Goal: Information Seeking & Learning: Learn about a topic

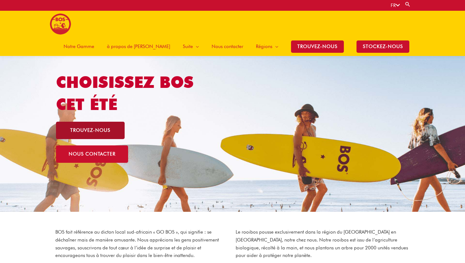
click at [99, 135] on link "trouvez-nous" at bounding box center [90, 130] width 69 height 17
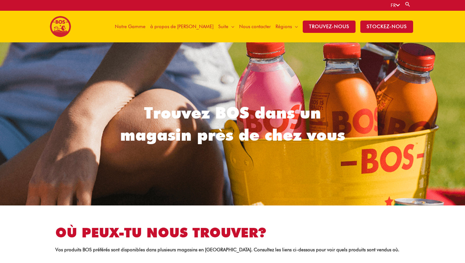
click at [146, 25] on span "Notre Gamme" at bounding box center [130, 26] width 31 height 19
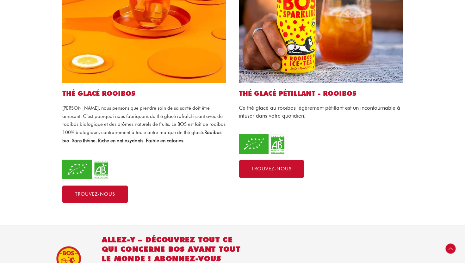
scroll to position [291, 0]
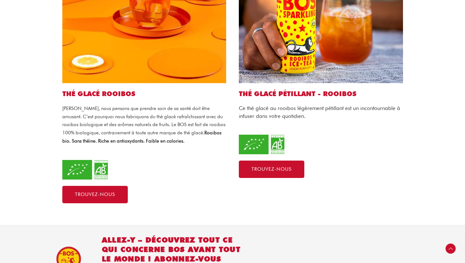
click at [152, 104] on p "[PERSON_NAME], nous pensons que prendre soin de sa santé doit être amusant. C’e…" at bounding box center [144, 124] width 164 height 41
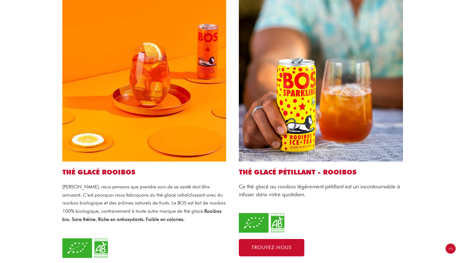
scroll to position [238, 0]
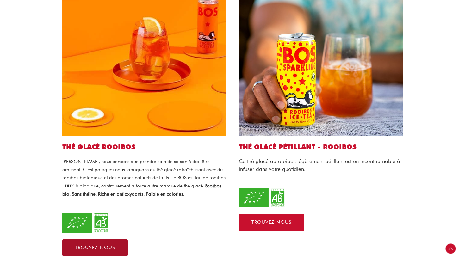
click at [91, 239] on link "Trouvez-nous" at bounding box center [95, 247] width 66 height 17
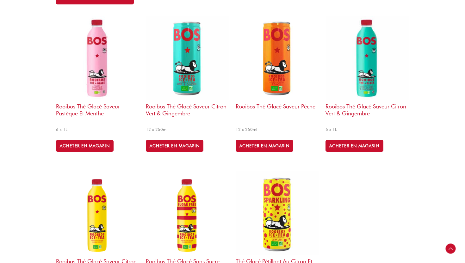
scroll to position [234, 0]
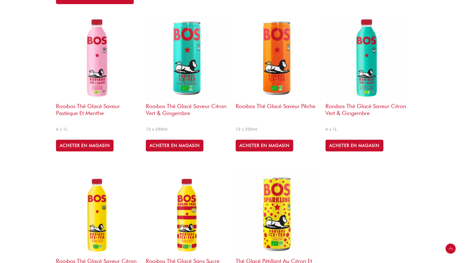
click at [274, 74] on img at bounding box center [278, 58] width 84 height 84
click at [275, 69] on img at bounding box center [278, 58] width 84 height 84
click at [266, 105] on h2 "Rooibos thé glacé saveur pêche" at bounding box center [278, 112] width 84 height 24
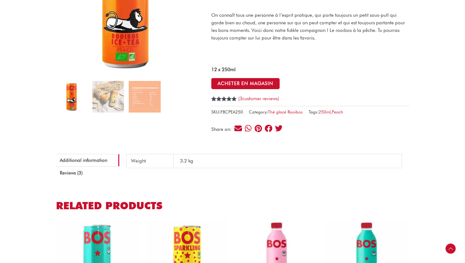
scroll to position [152, 0]
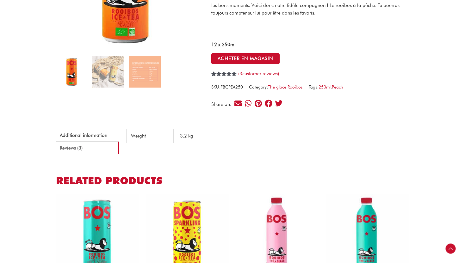
click at [94, 146] on link "Reviews (3)" at bounding box center [87, 148] width 63 height 12
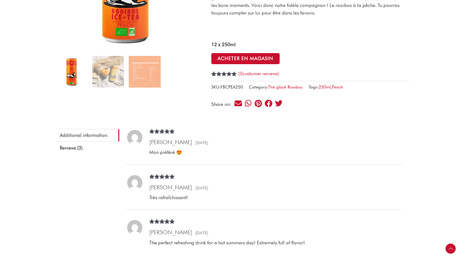
click at [107, 137] on link "Additional information" at bounding box center [87, 135] width 63 height 12
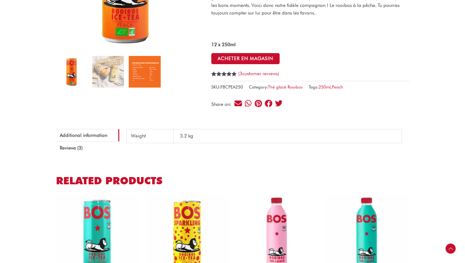
click at [139, 77] on img at bounding box center [145, 72] width 32 height 32
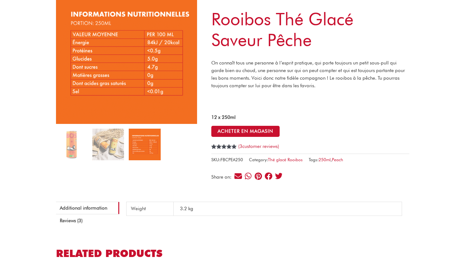
scroll to position [78, 0]
